Goal: Communication & Community: Connect with others

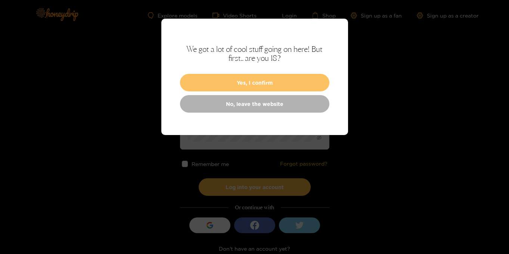
type input "**********"
click at [259, 83] on button "Yes, I confirm" at bounding box center [254, 83] width 149 height 18
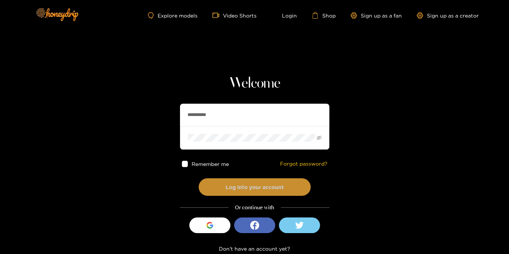
click at [257, 185] on button "Log into your account" at bounding box center [255, 188] width 112 height 18
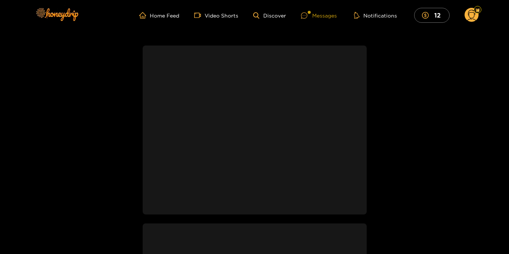
click at [331, 17] on div "Messages" at bounding box center [319, 15] width 36 height 9
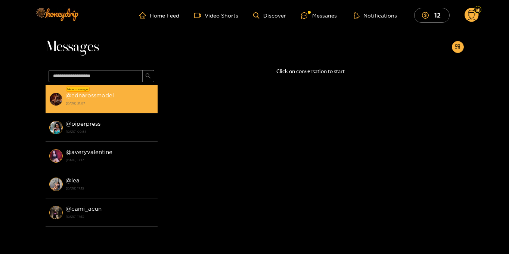
click at [83, 107] on div "@ ednarossmodel [DATE] 21:07" at bounding box center [110, 99] width 88 height 17
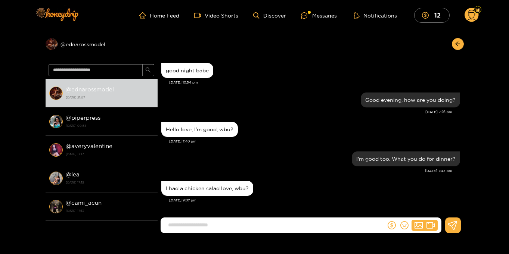
scroll to position [617, 0]
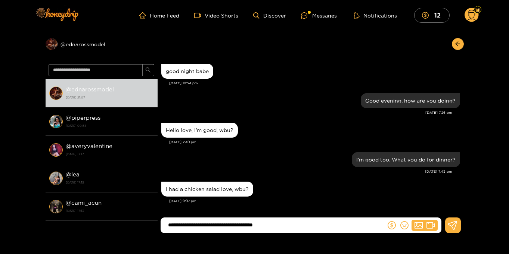
type input "**********"
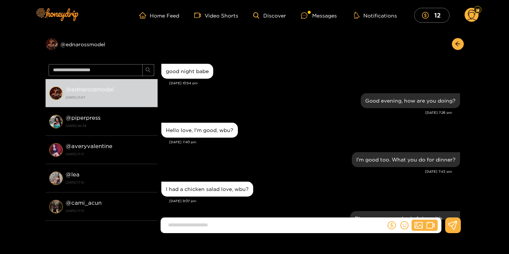
scroll to position [654, 0]
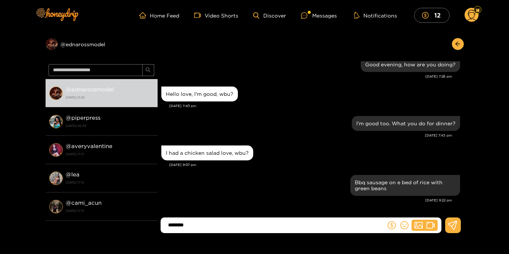
type input "********"
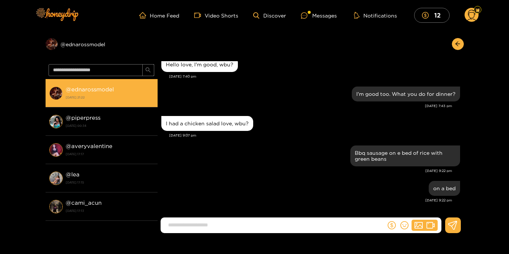
click at [110, 98] on strong "[DATE] 21:22" at bounding box center [110, 97] width 88 height 7
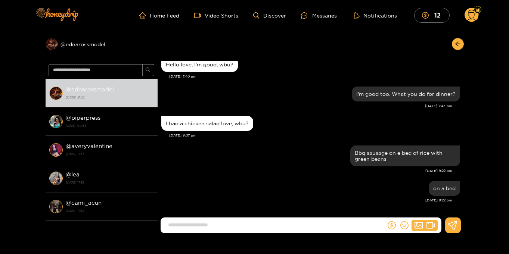
scroll to position [624, 0]
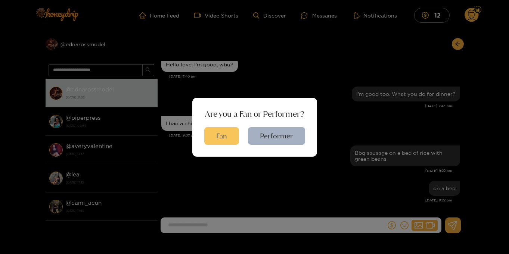
click at [222, 140] on button "Fan" at bounding box center [221, 136] width 35 height 18
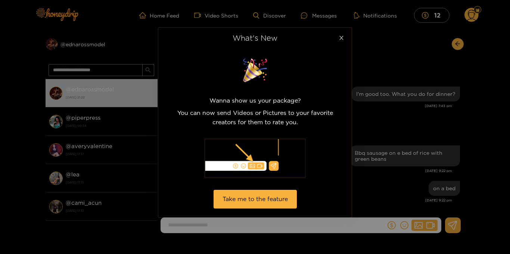
click at [344, 40] on icon "close" at bounding box center [342, 38] width 6 height 6
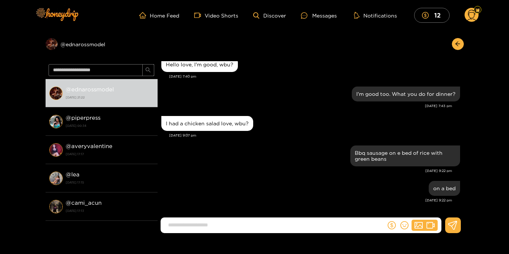
scroll to position [1, 0]
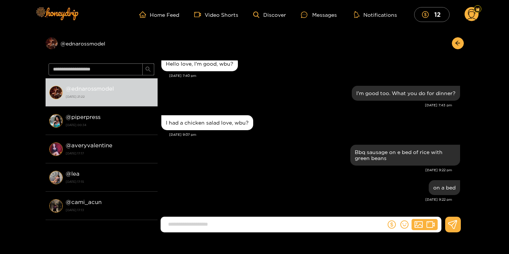
click at [472, 16] on circle at bounding box center [472, 14] width 14 height 14
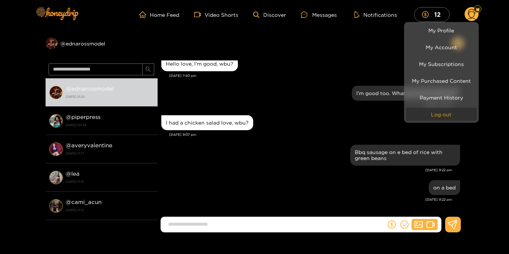
click at [442, 114] on button "Log out" at bounding box center [441, 114] width 71 height 13
